Goal: Find specific page/section: Find specific page/section

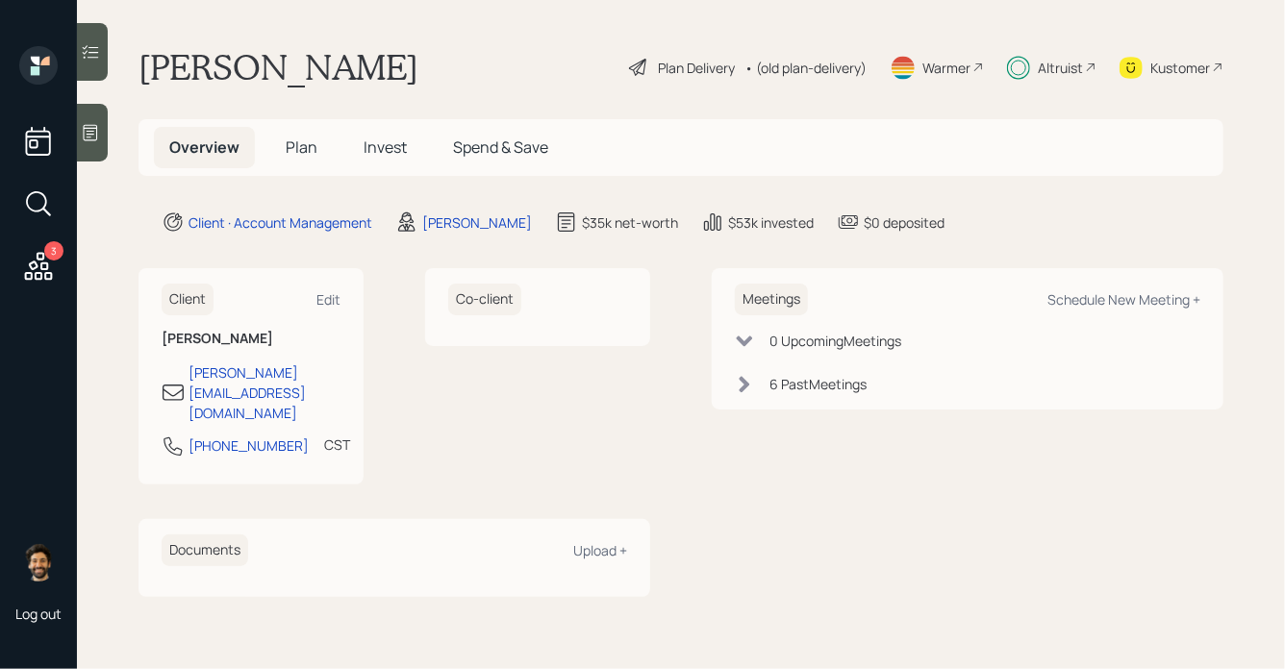
click at [1048, 66] on div "Altruist" at bounding box center [1059, 68] width 45 height 20
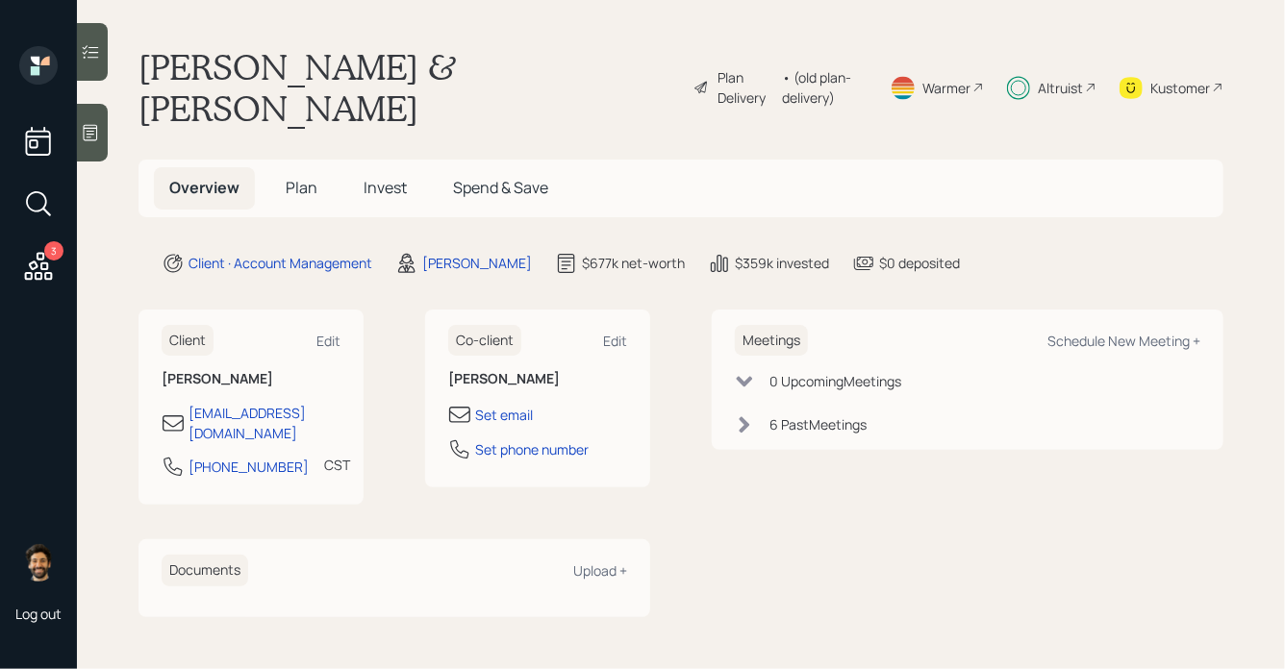
click at [1057, 53] on div "Altruist" at bounding box center [1051, 87] width 89 height 83
